Goal: Information Seeking & Learning: Find contact information

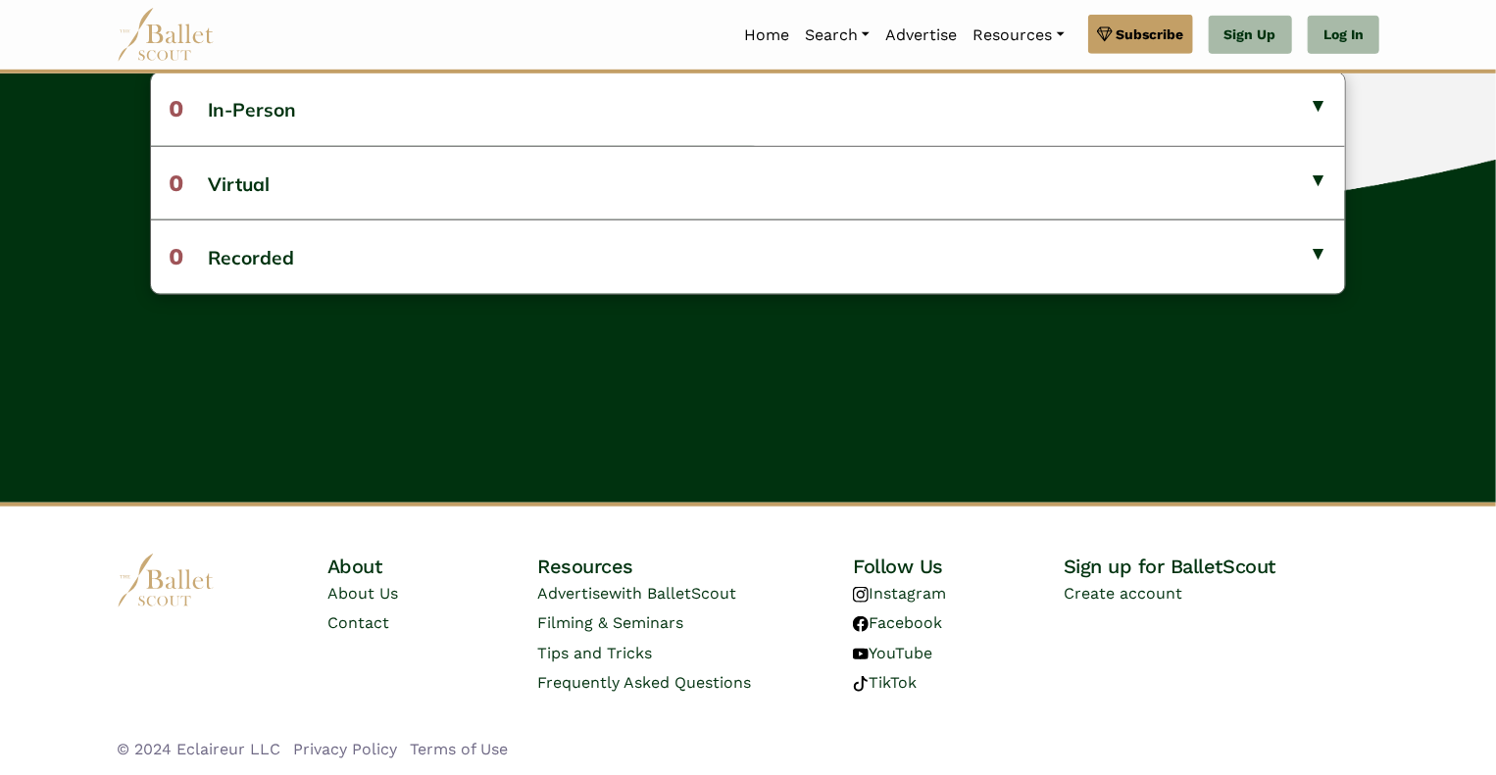
scroll to position [627, 0]
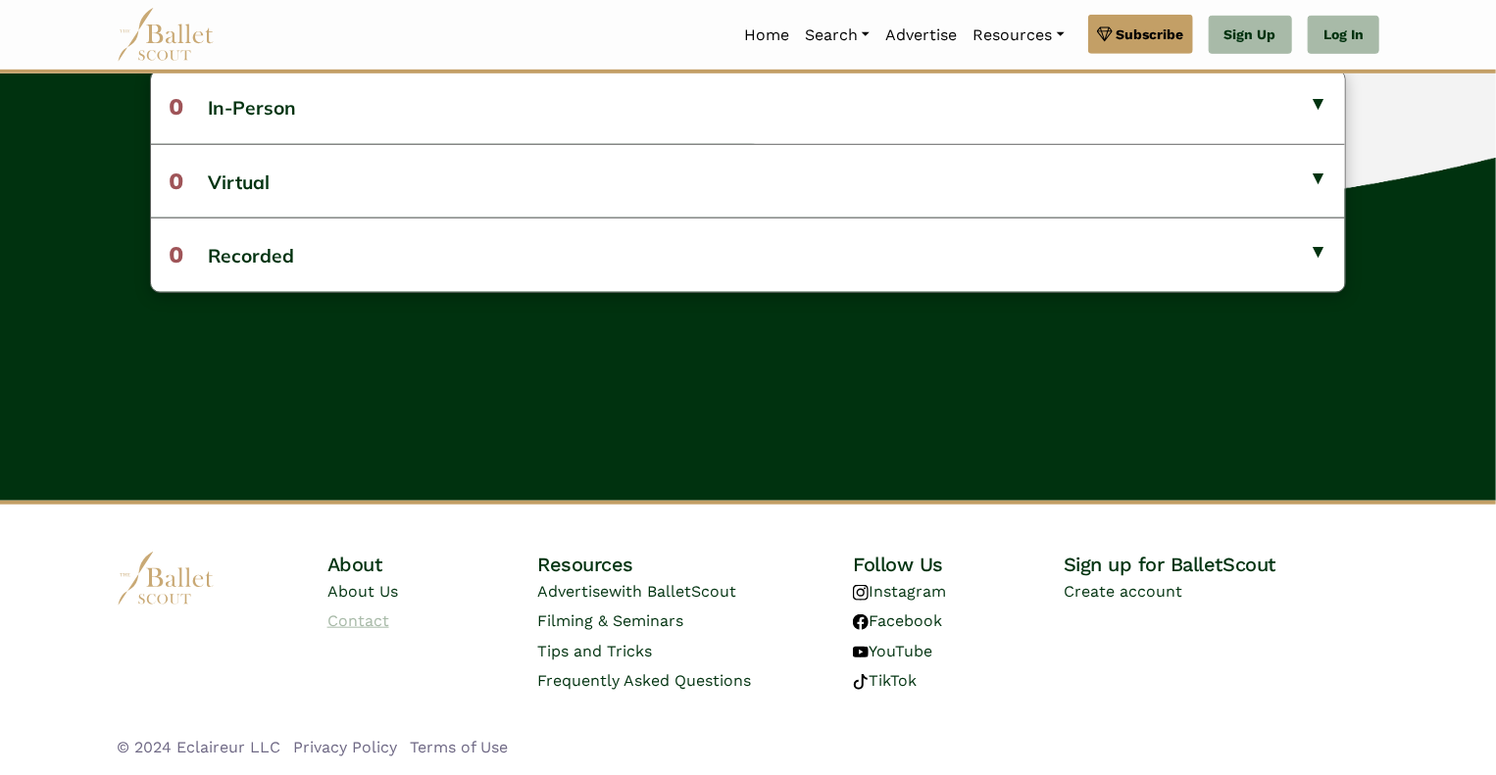
click at [379, 626] on link "Contact" at bounding box center [358, 621] width 62 height 19
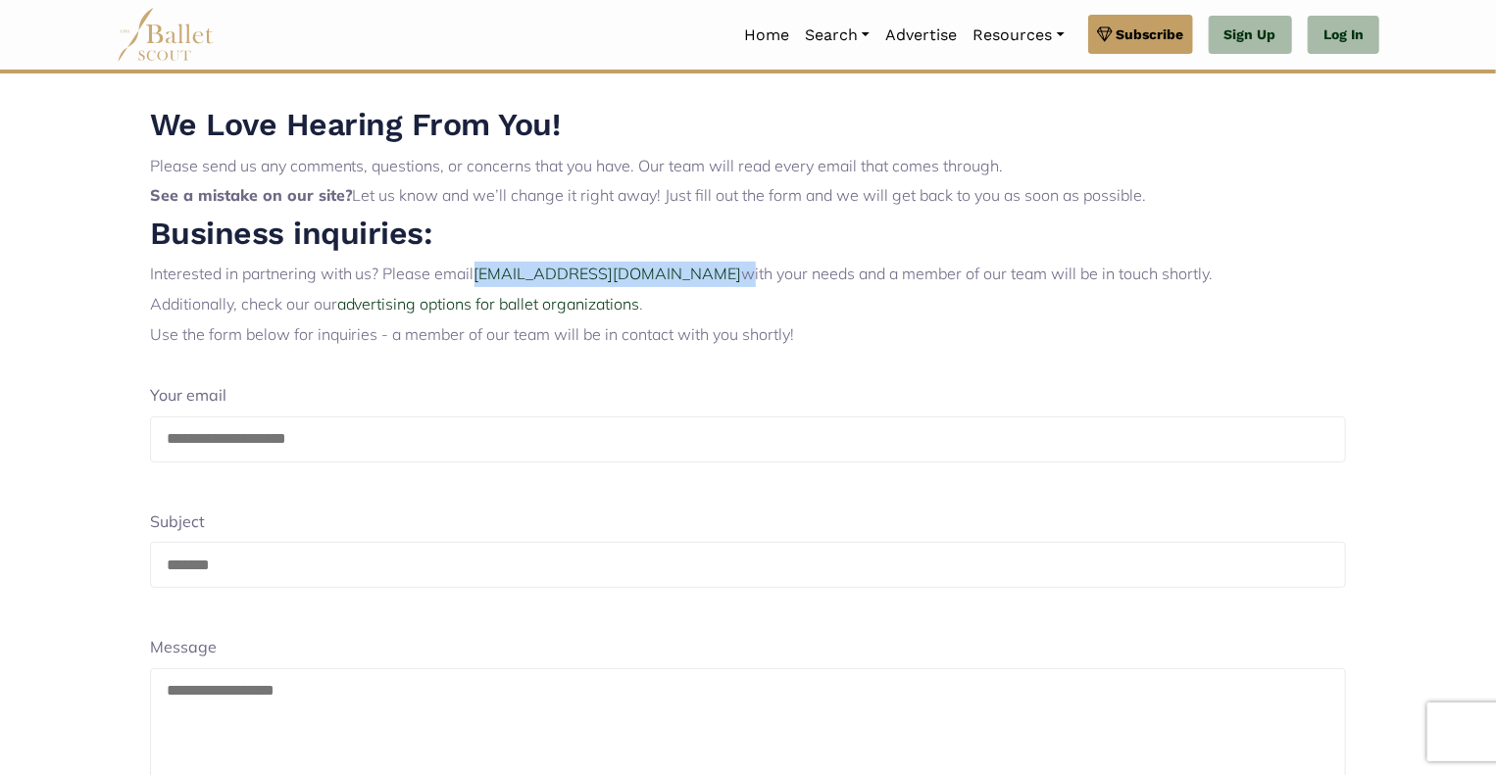
drag, startPoint x: 660, startPoint y: 274, endPoint x: 474, endPoint y: 278, distance: 185.3
click at [474, 278] on p "Interested in partnering with us? Please email [EMAIL_ADDRESS][DOMAIN_NAME] wit…" at bounding box center [748, 274] width 1197 height 25
copy p "[EMAIL_ADDRESS][DOMAIN_NAME]"
